Goal: Task Accomplishment & Management: Use online tool/utility

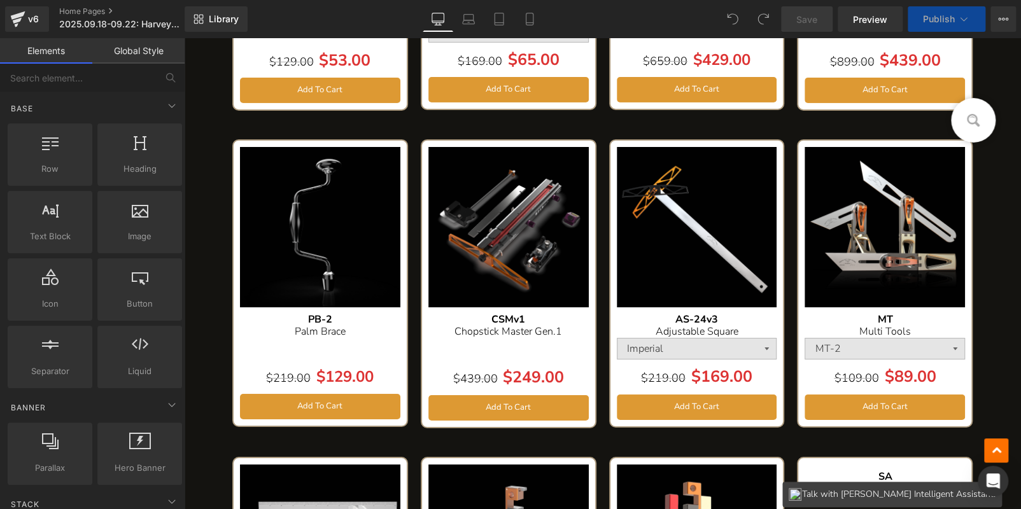
scroll to position [3285, 0]
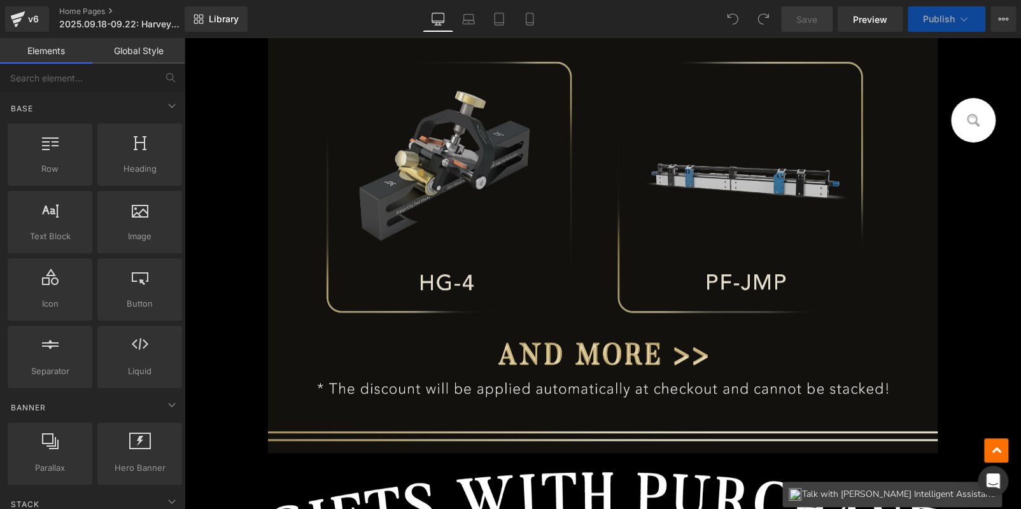
click at [596, 250] on img at bounding box center [603, 231] width 670 height 444
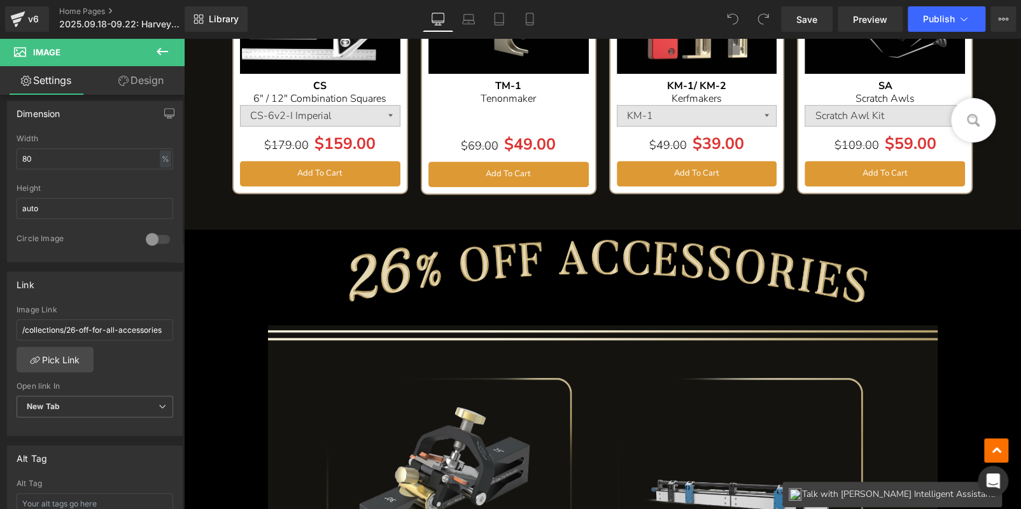
scroll to position [2967, 0]
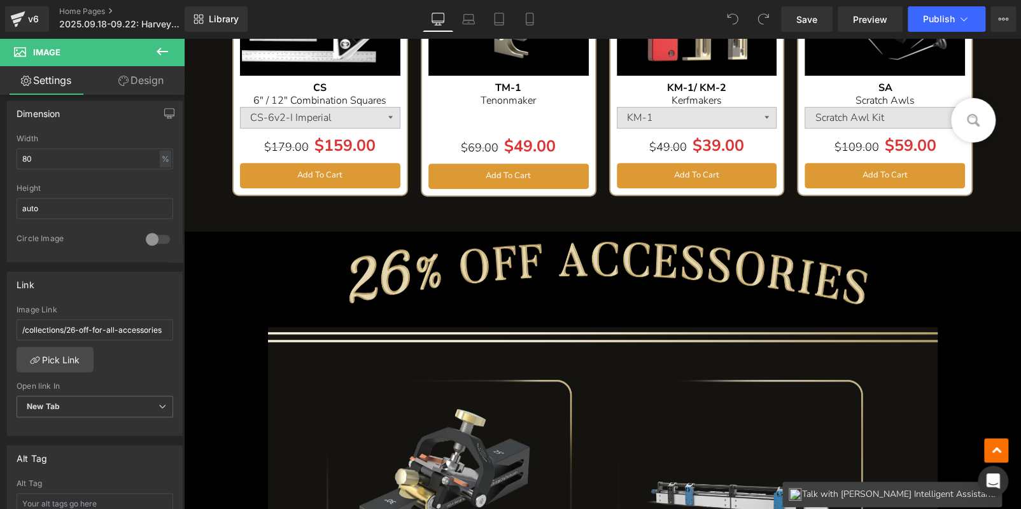
click at [442, 274] on img at bounding box center [603, 279] width 670 height 95
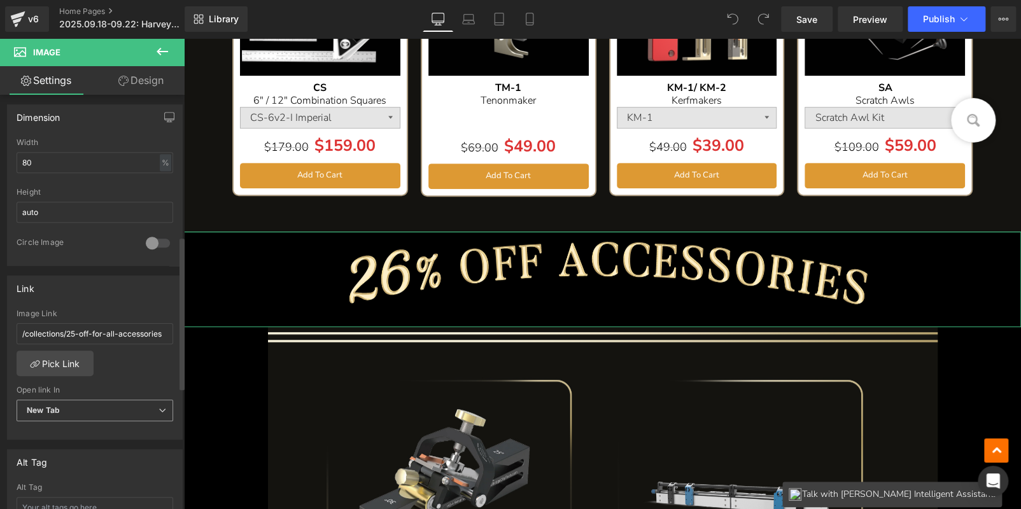
scroll to position [382, 0]
click at [70, 352] on link "Pick Link" at bounding box center [55, 359] width 77 height 25
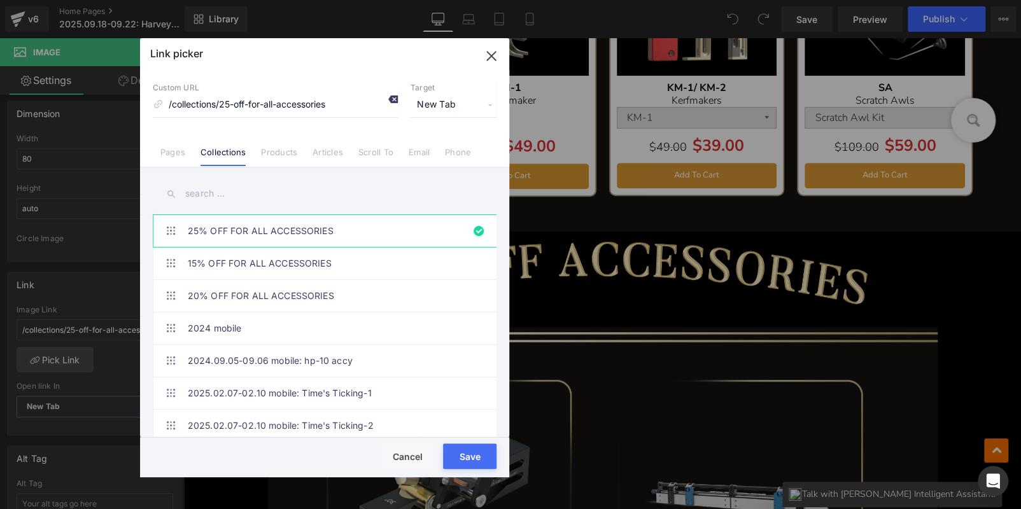
click at [395, 97] on icon at bounding box center [393, 99] width 10 height 10
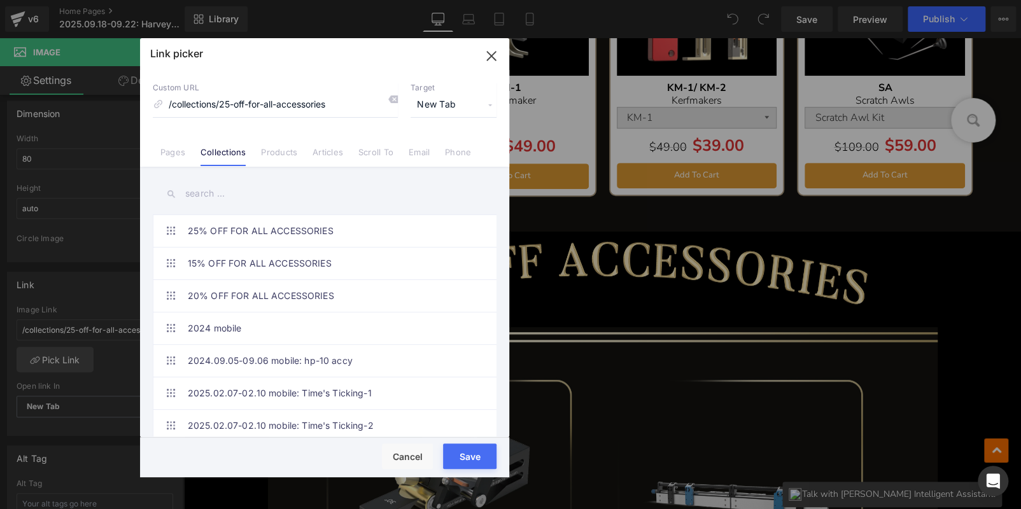
drag, startPoint x: 494, startPoint y: 58, endPoint x: 310, endPoint y: 20, distance: 187.8
click at [494, 58] on icon "button" at bounding box center [491, 56] width 8 height 8
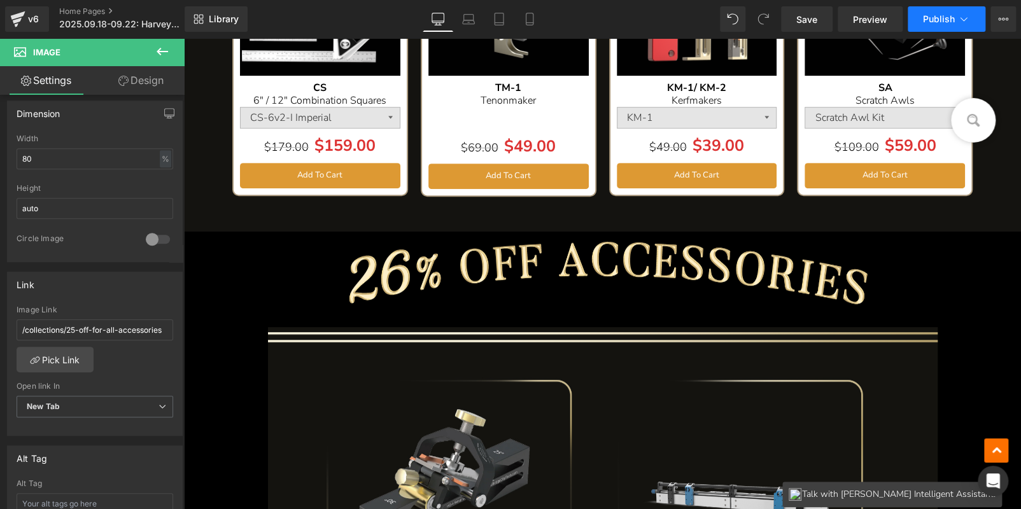
click at [931, 14] on span "Publish" at bounding box center [939, 19] width 32 height 10
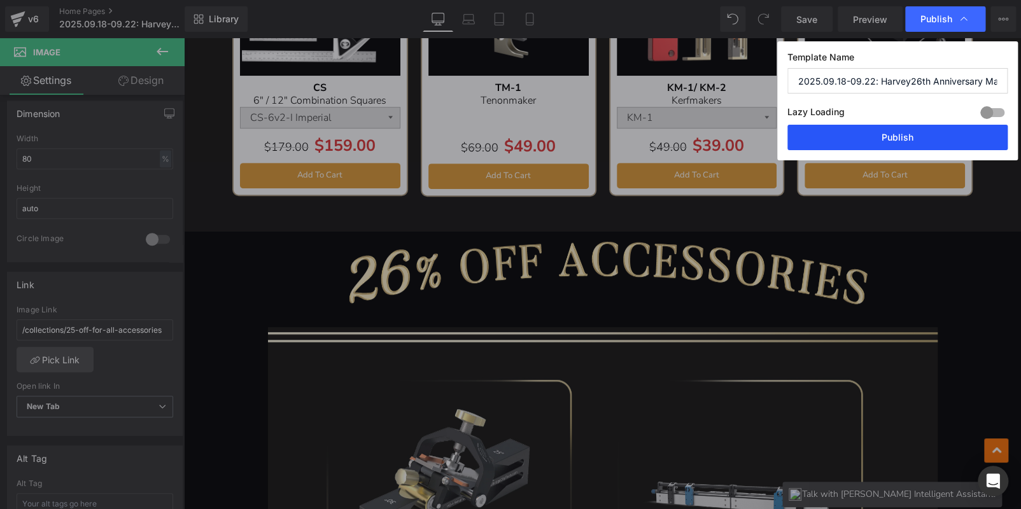
click at [903, 137] on button "Publish" at bounding box center [897, 137] width 220 height 25
